Goal: Information Seeking & Learning: Learn about a topic

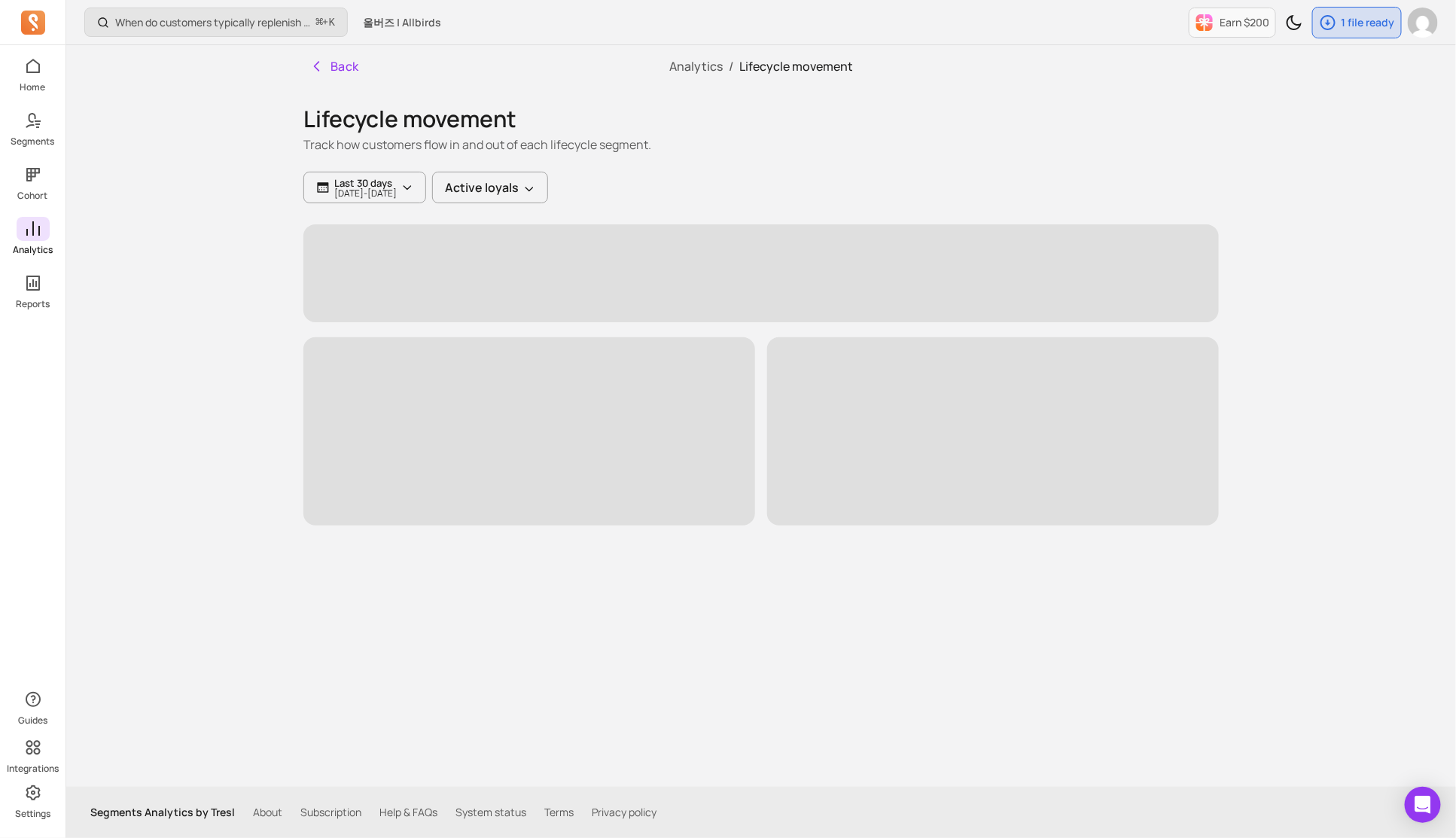
click at [32, 232] on icon at bounding box center [33, 228] width 13 height 14
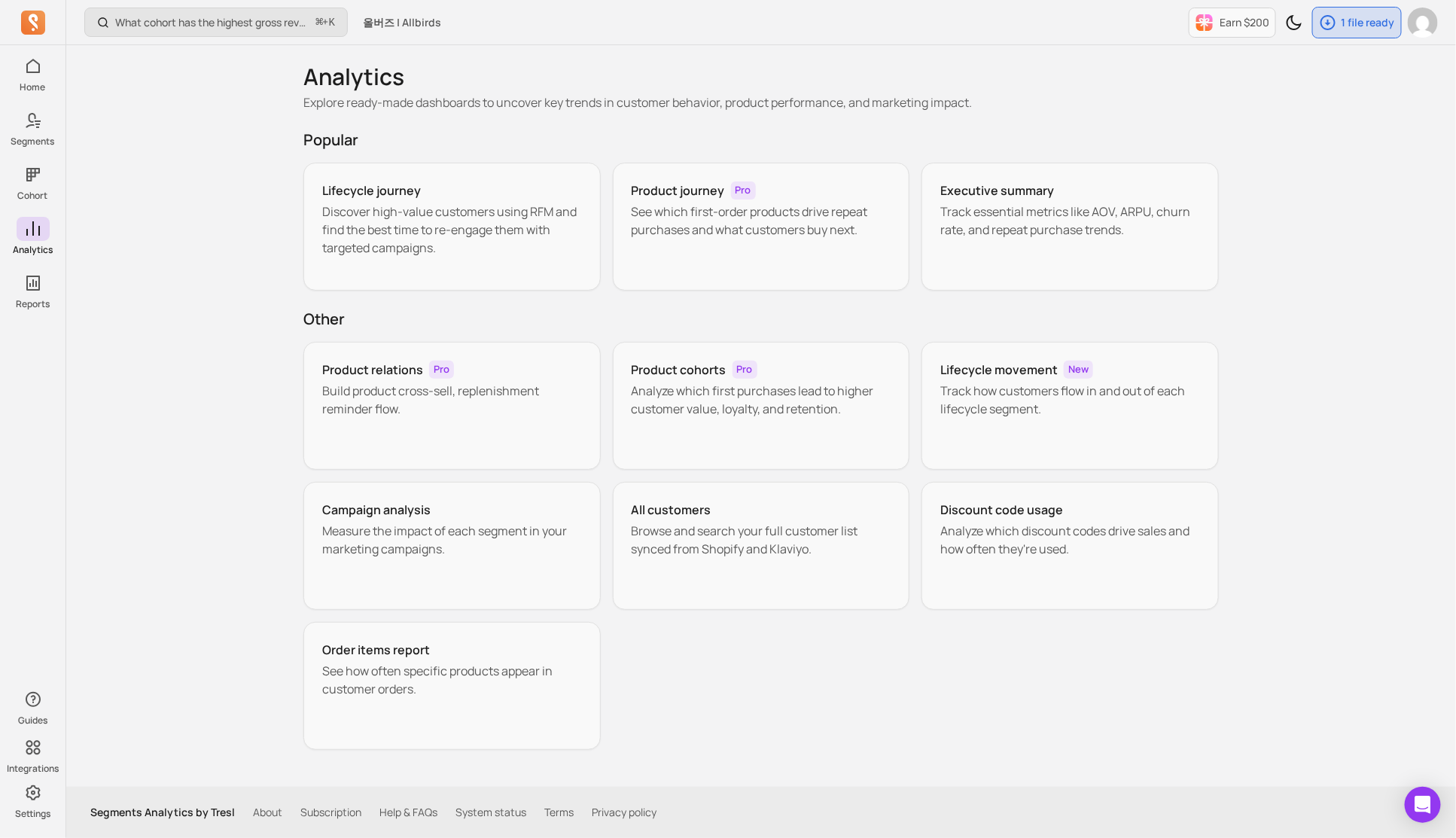
click at [32, 232] on icon at bounding box center [33, 228] width 13 height 14
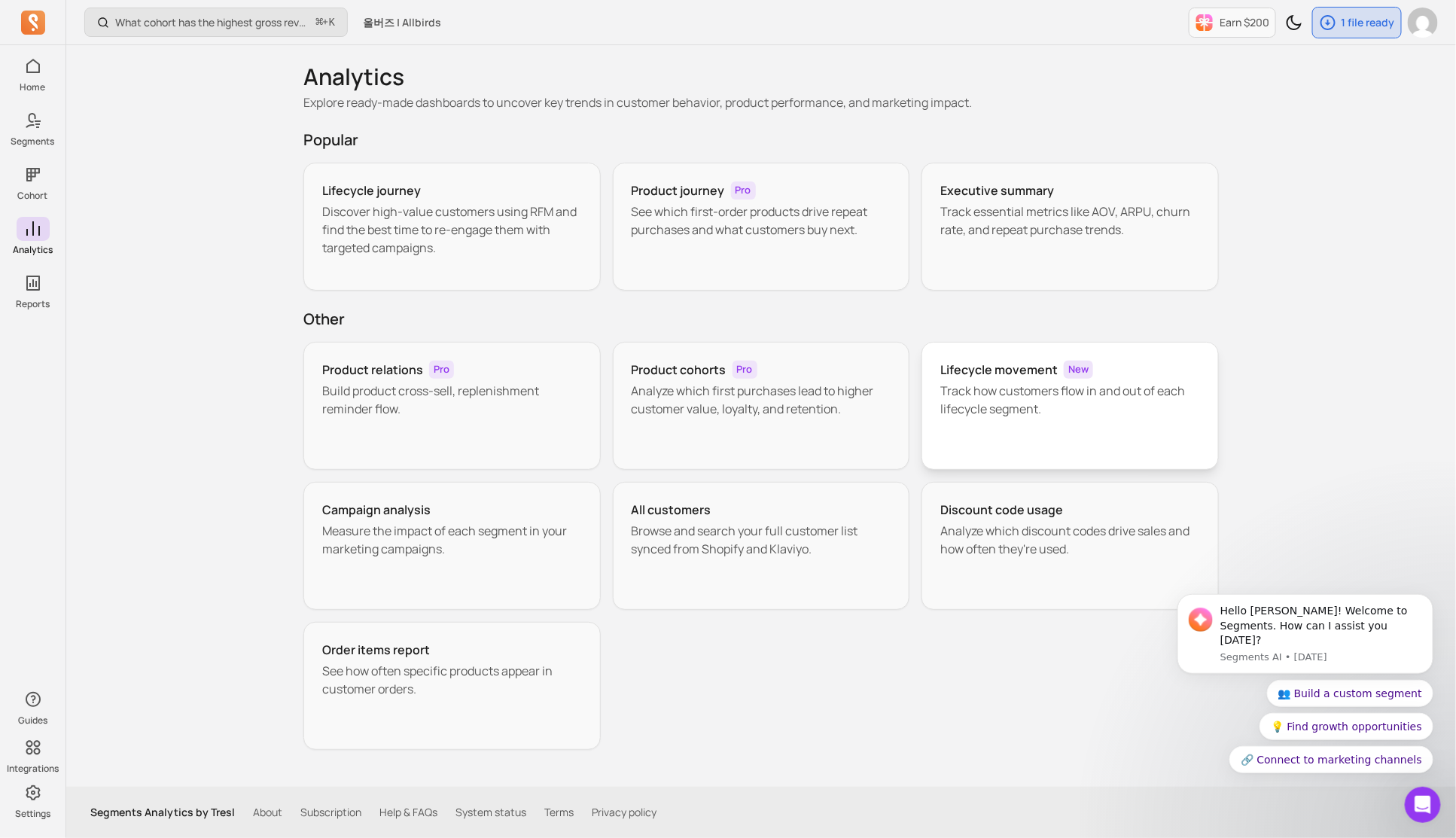
click at [1106, 393] on p "Track how customers flow in and out of each lifecycle segment." at bounding box center [1070, 399] width 260 height 36
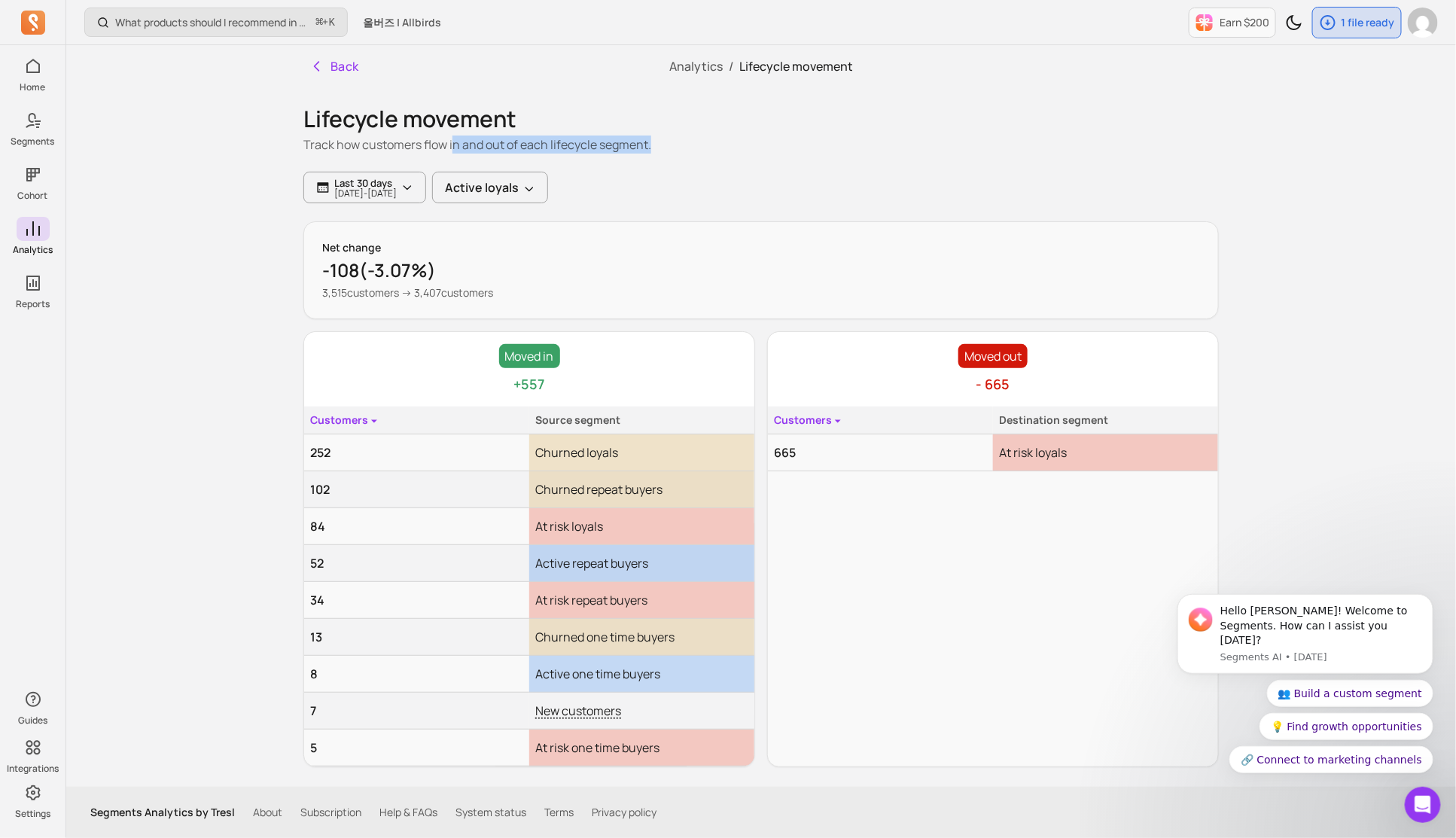
drag, startPoint x: 448, startPoint y: 147, endPoint x: 635, endPoint y: 156, distance: 187.2
click at [635, 156] on div "Lifecycle movement Track how customers flow in and out of each lifecycle segmen…" at bounding box center [761, 130] width 916 height 84
click at [535, 193] on button "Active loyals" at bounding box center [490, 188] width 116 height 31
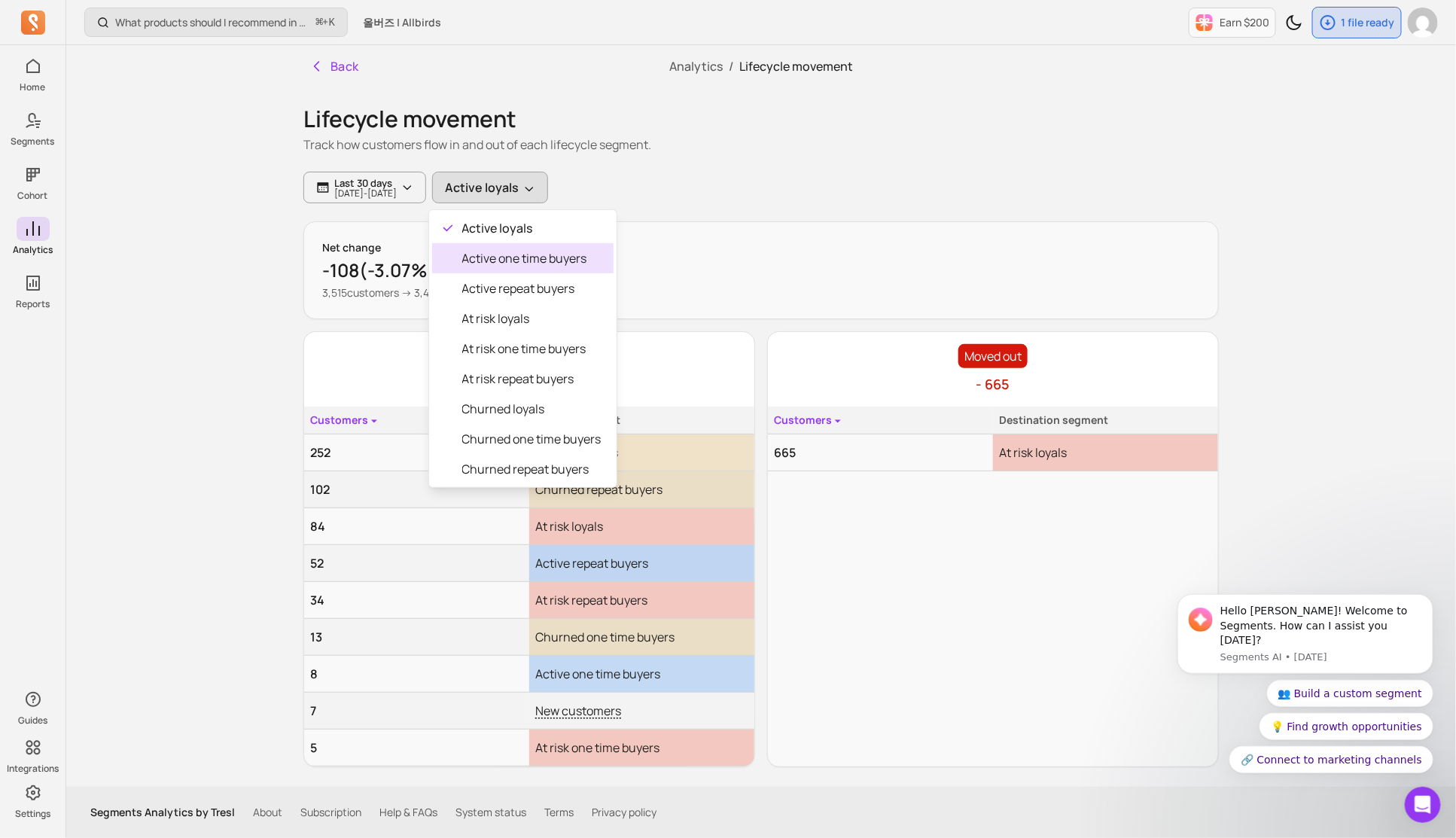
click at [539, 260] on span "Active one time buyers" at bounding box center [532, 258] width 139 height 18
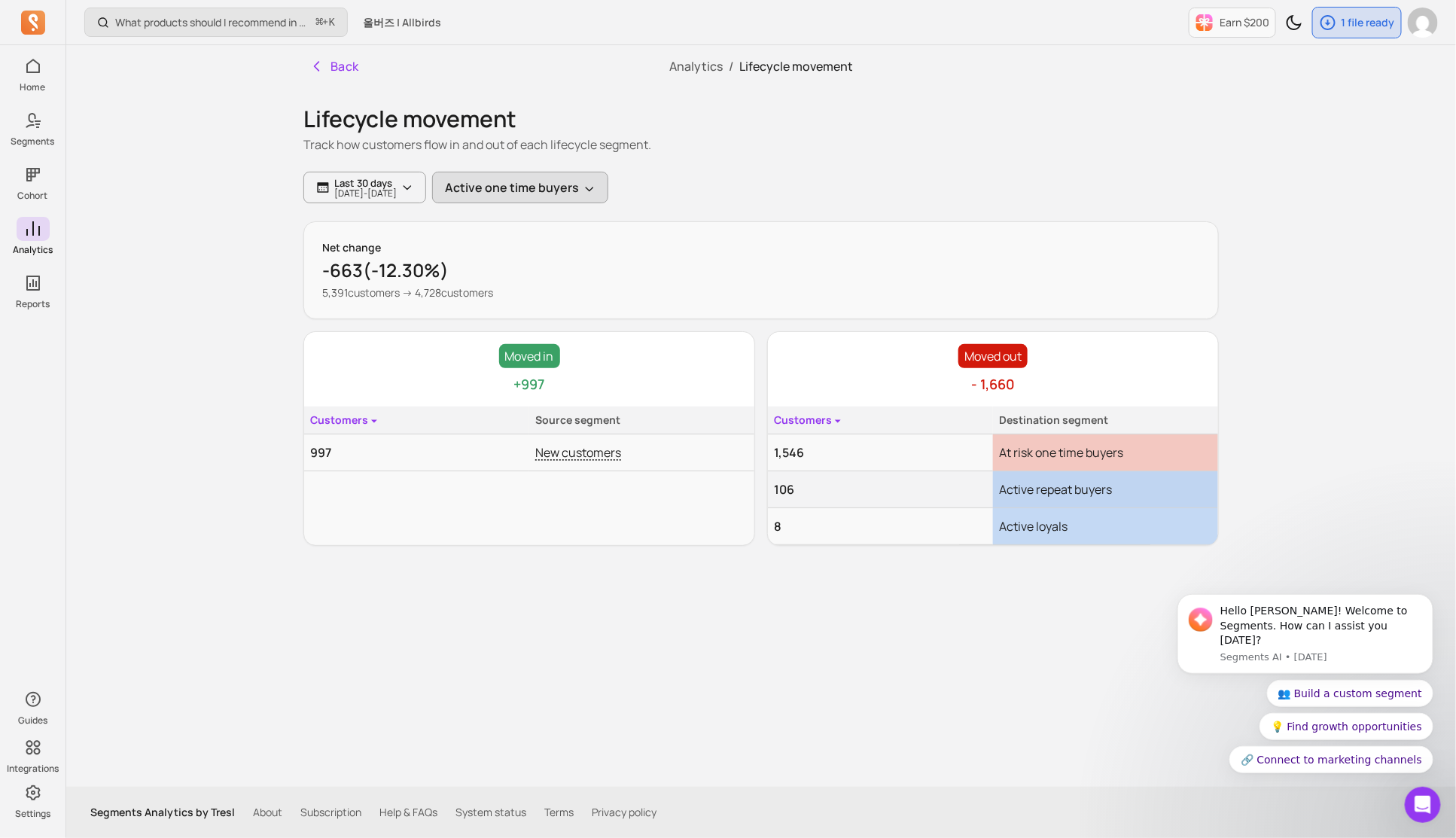
click at [596, 180] on button "Active one time buyers" at bounding box center [520, 188] width 176 height 31
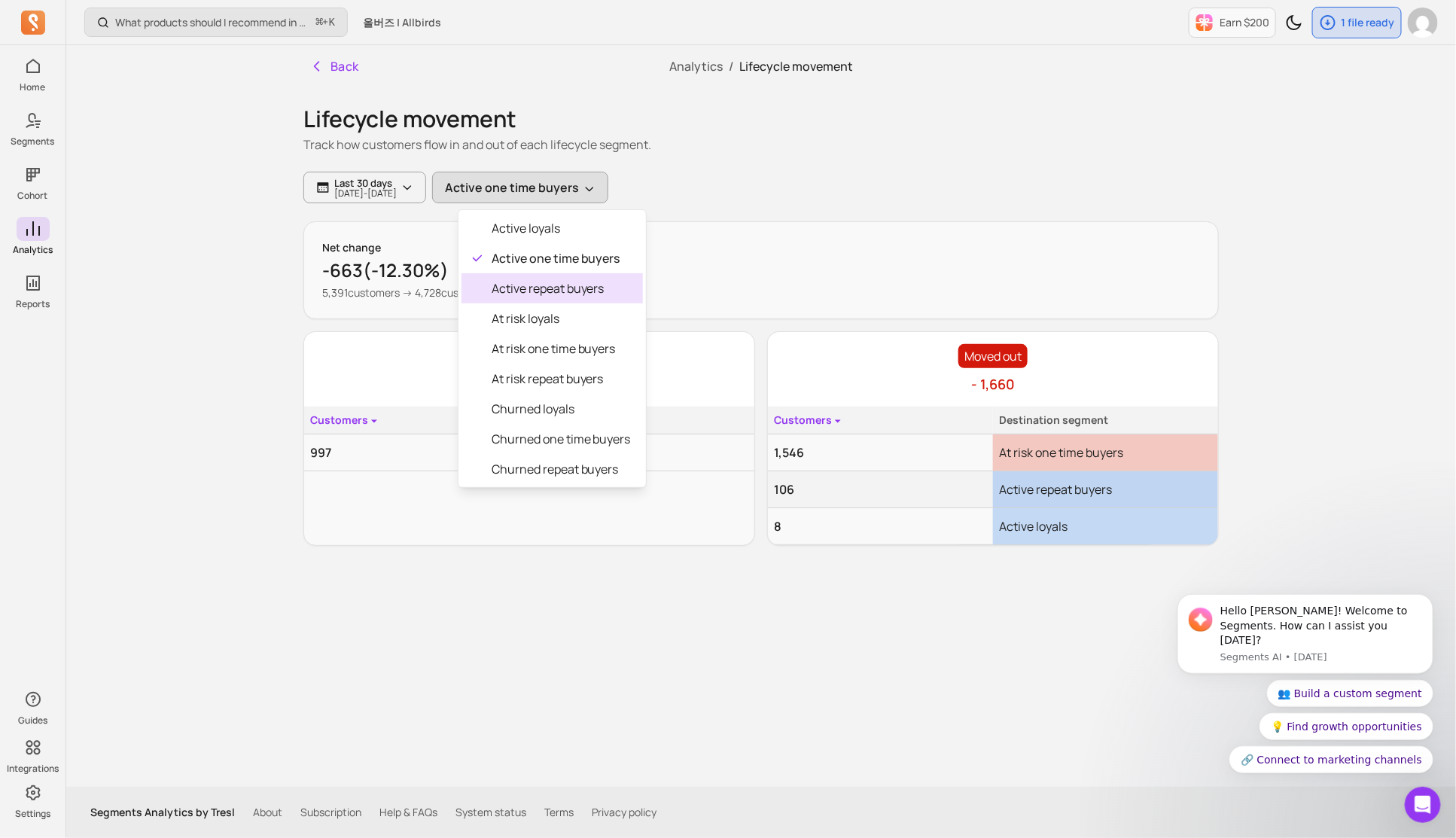
click at [594, 287] on span "Active repeat buyers" at bounding box center [561, 288] width 139 height 18
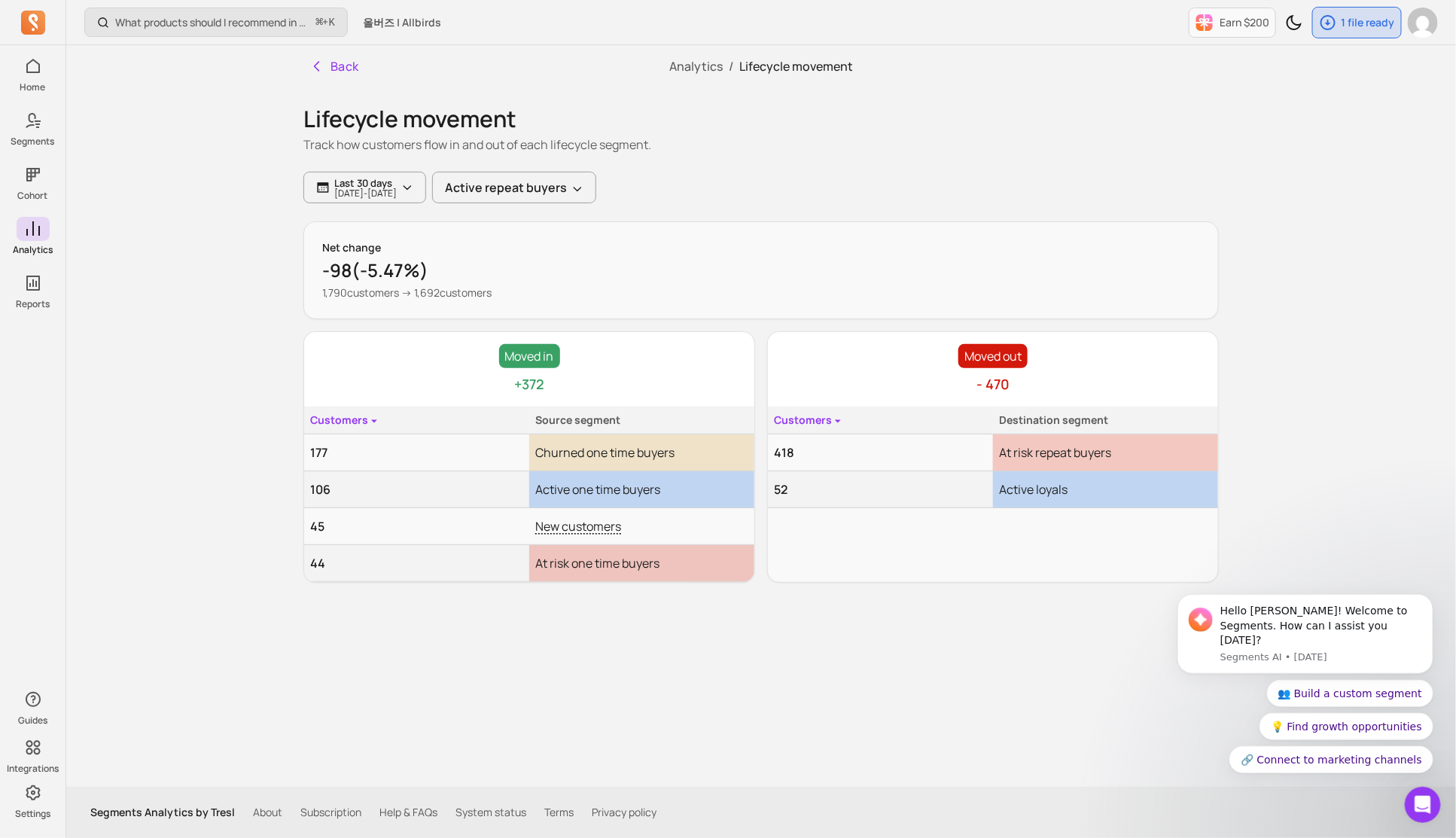
click at [734, 188] on div "Last 30 days [DATE] - [DATE] Active repeat buyers" at bounding box center [761, 188] width 916 height 31
click at [597, 180] on button "Active repeat buyers" at bounding box center [515, 188] width 164 height 31
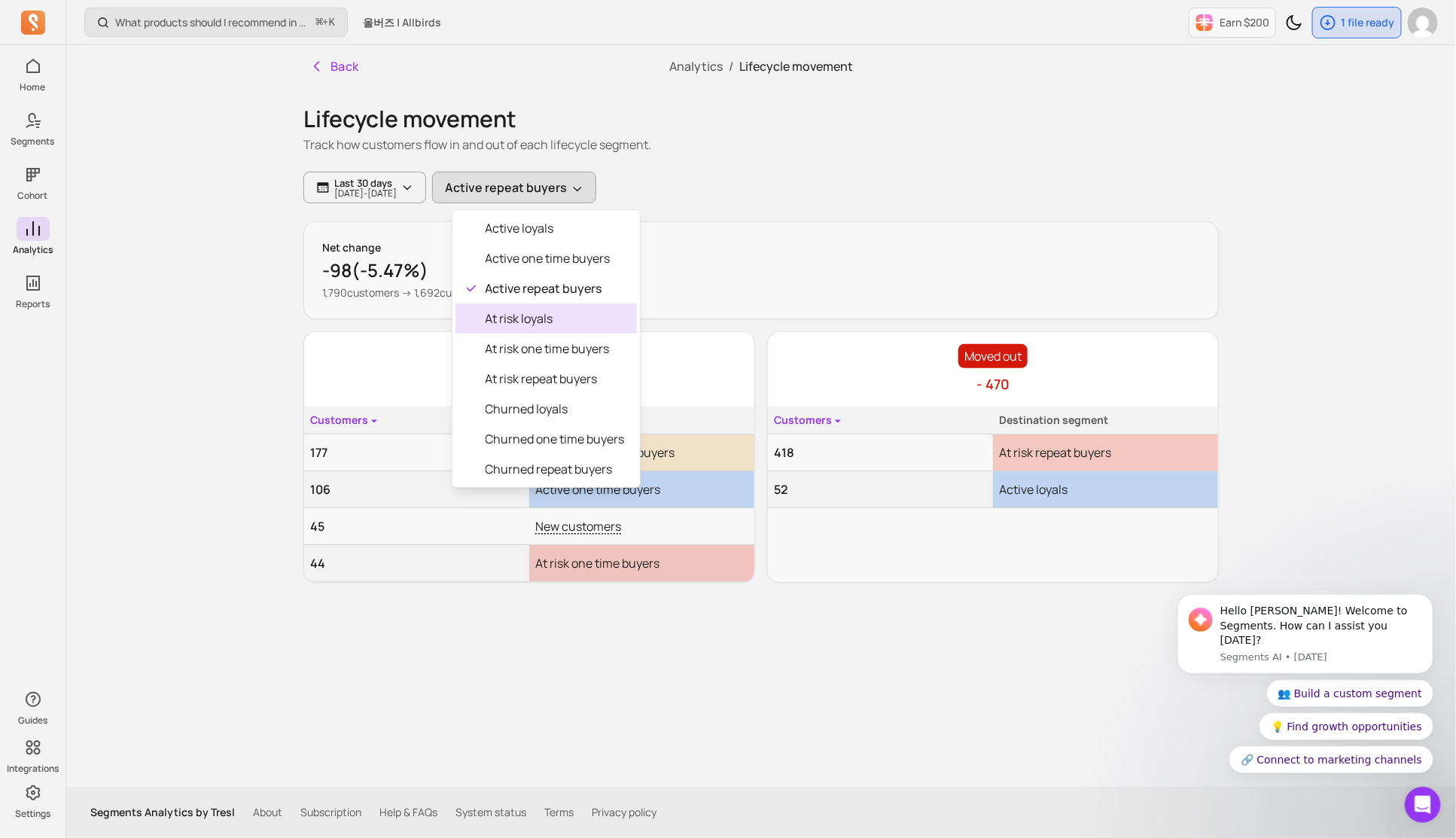
click at [596, 310] on span "At risk loyals" at bounding box center [555, 318] width 139 height 18
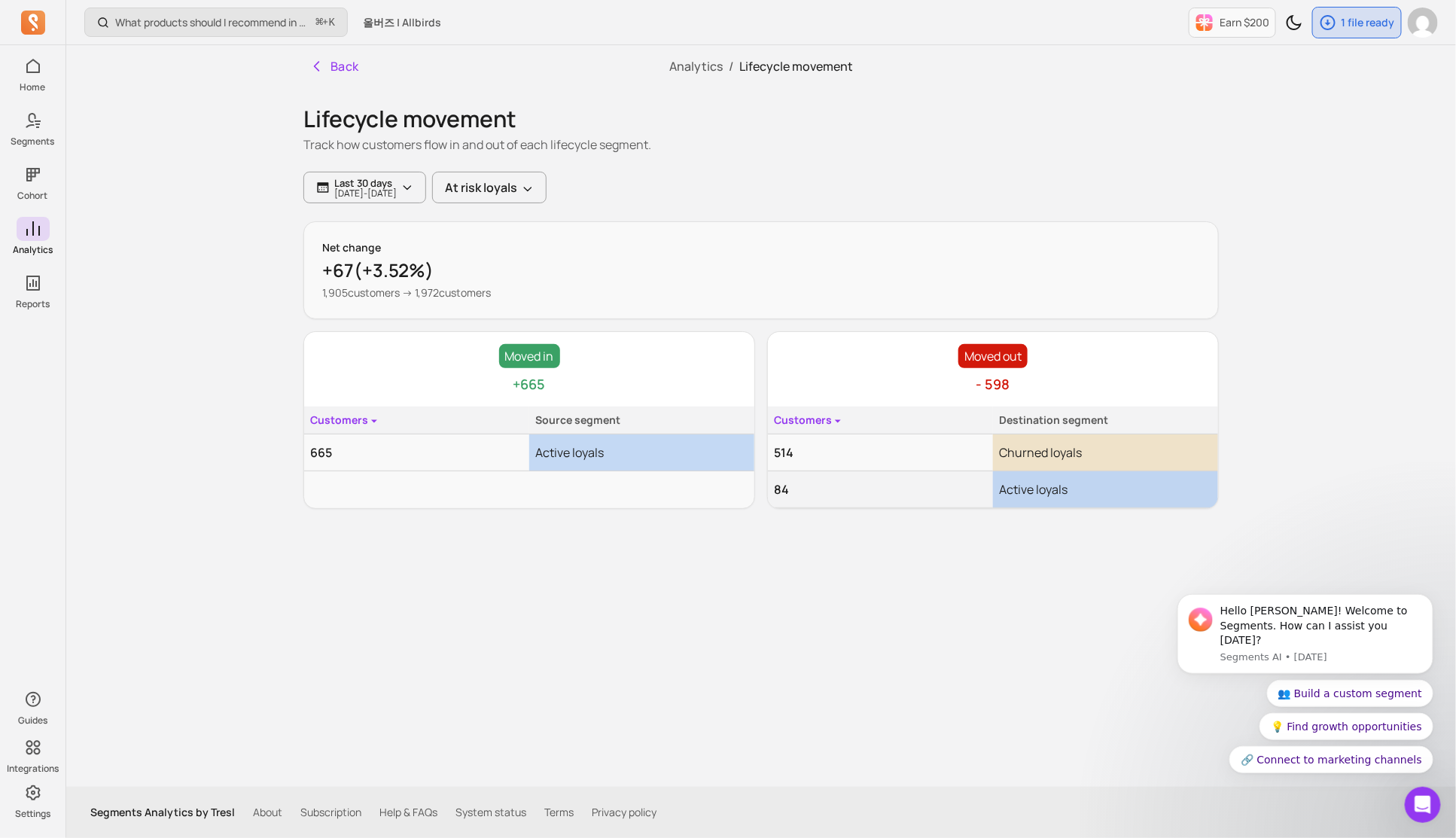
click at [823, 172] on div "Last 30 days [DATE] - [DATE] At risk loyals" at bounding box center [761, 188] width 916 height 31
